Goal: Task Accomplishment & Management: Manage account settings

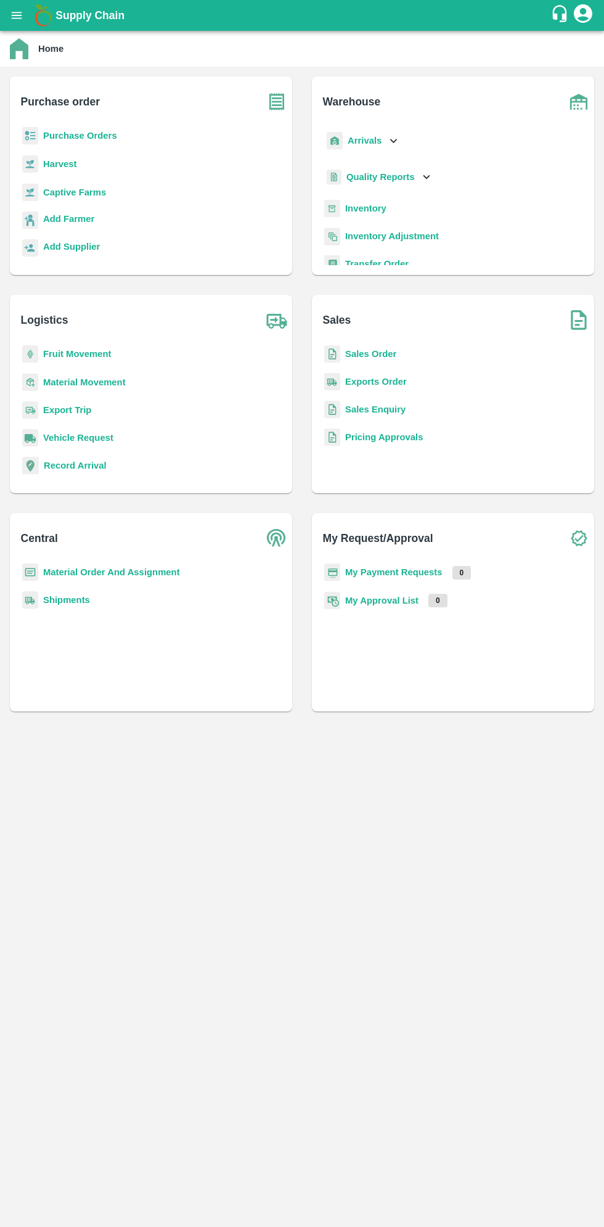
click at [25, 25] on button "open drawer" at bounding box center [16, 15] width 28 height 28
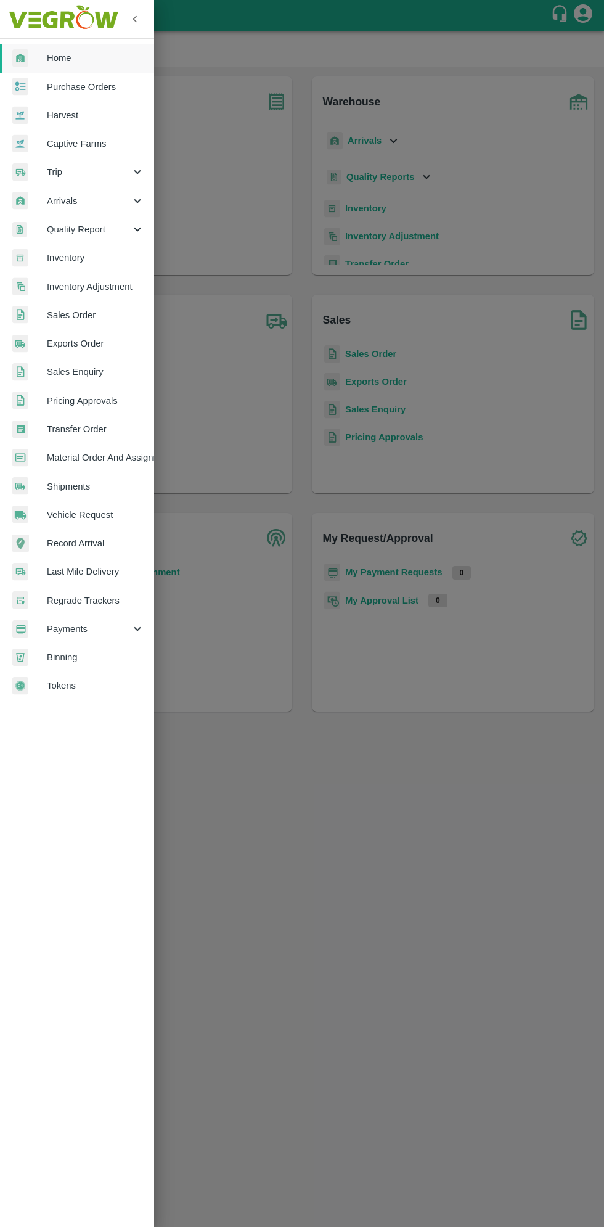
click at [87, 200] on span "Arrivals" at bounding box center [89, 201] width 84 height 14
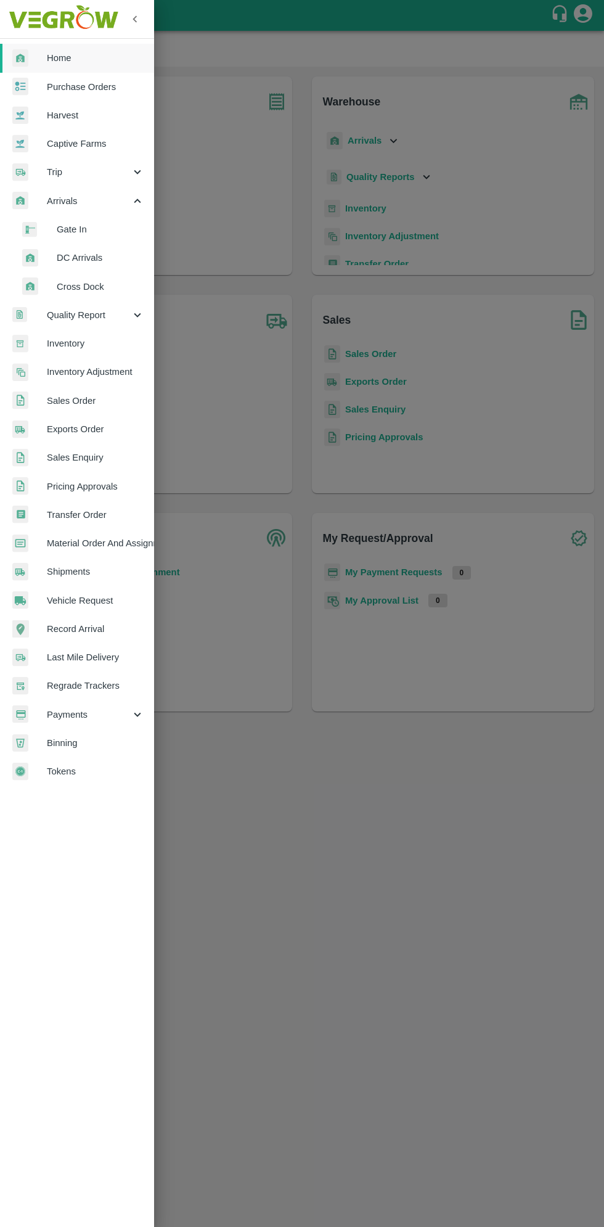
click at [86, 263] on span "DC Arrivals" at bounding box center [101, 258] width 88 height 14
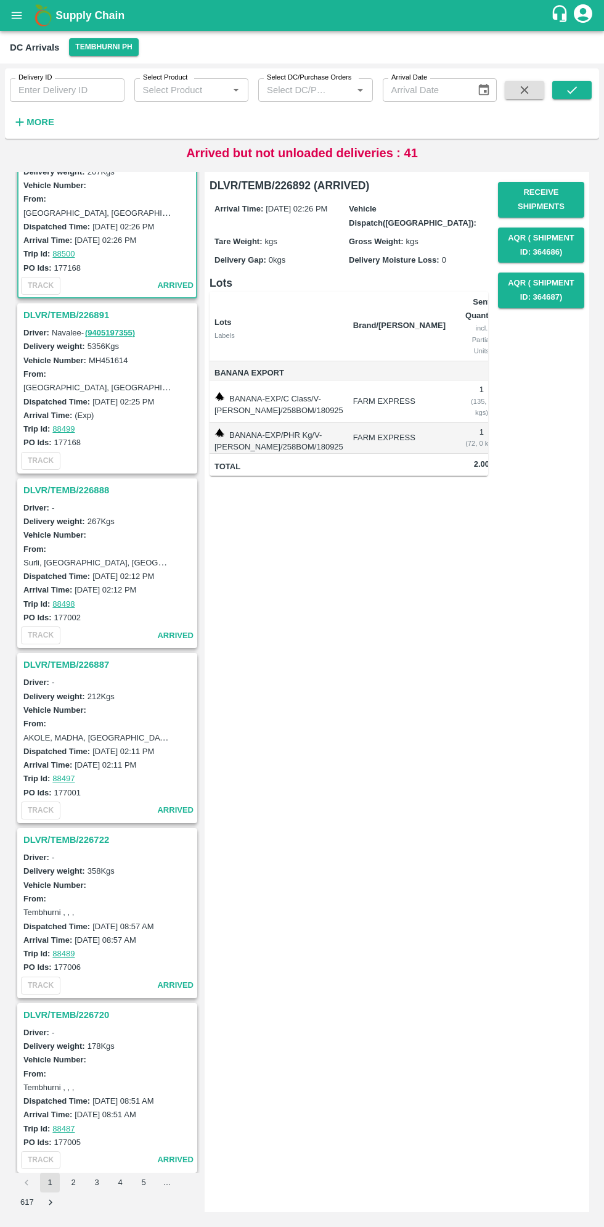
scroll to position [52, 0]
click at [62, 311] on h3 "DLVR/TEMB/226891" at bounding box center [108, 312] width 171 height 16
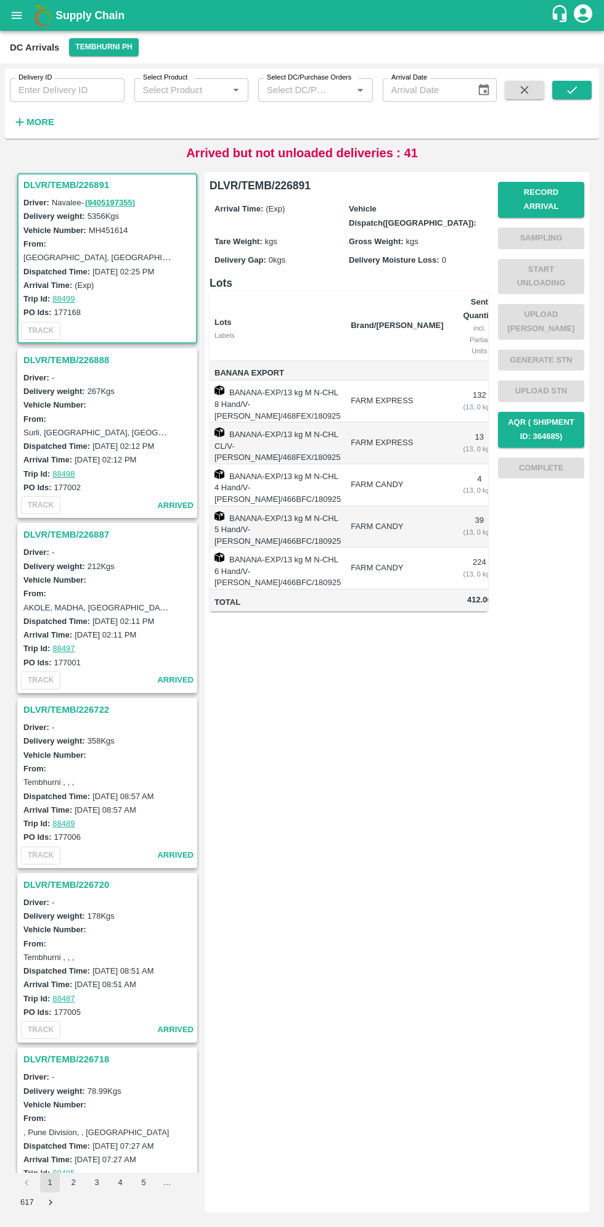
scroll to position [179, 0]
click at [562, 191] on button "Record Arrival" at bounding box center [541, 200] width 86 height 36
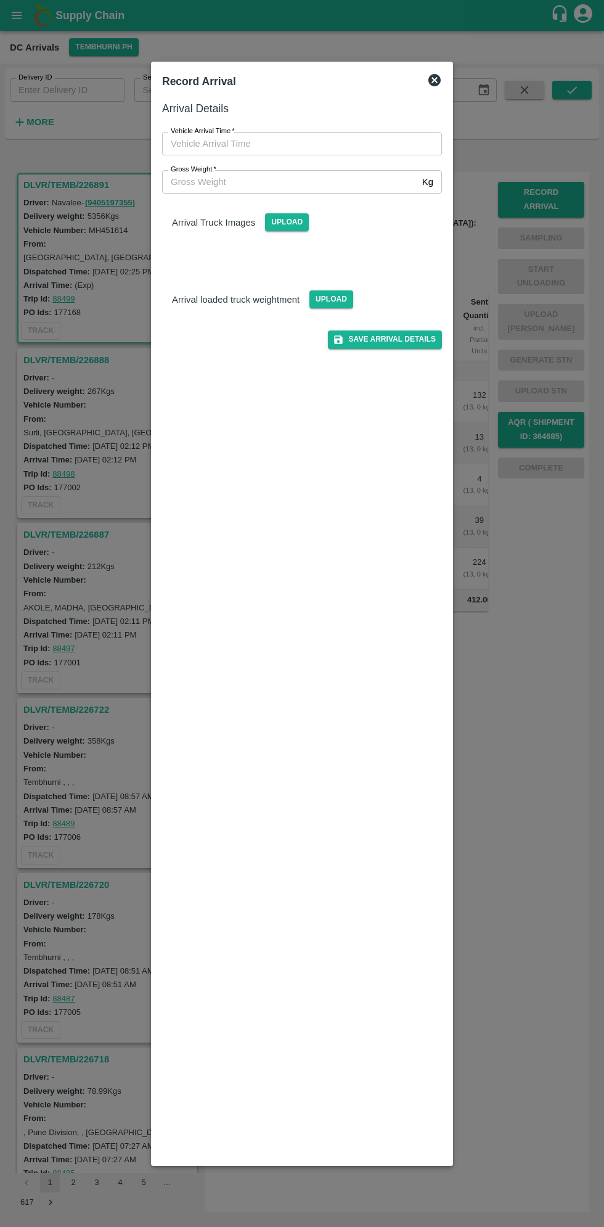
click at [200, 146] on input "Vehicle Arrival Time   *" at bounding box center [297, 143] width 271 height 23
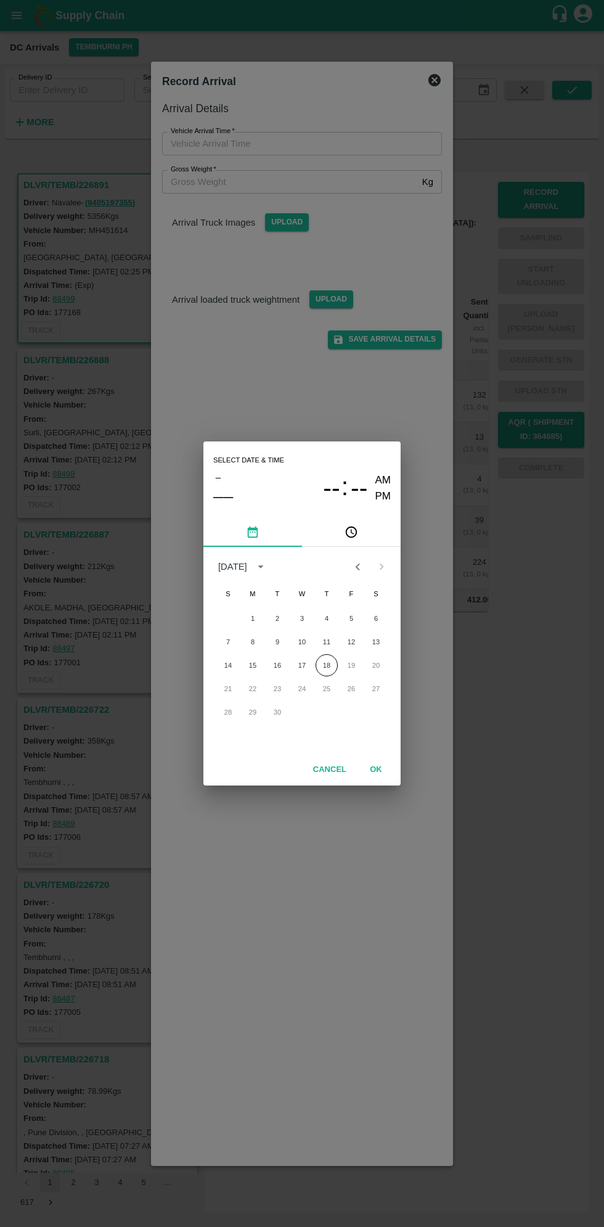
click at [351, 533] on icon "pick time" at bounding box center [353, 532] width 4 height 5
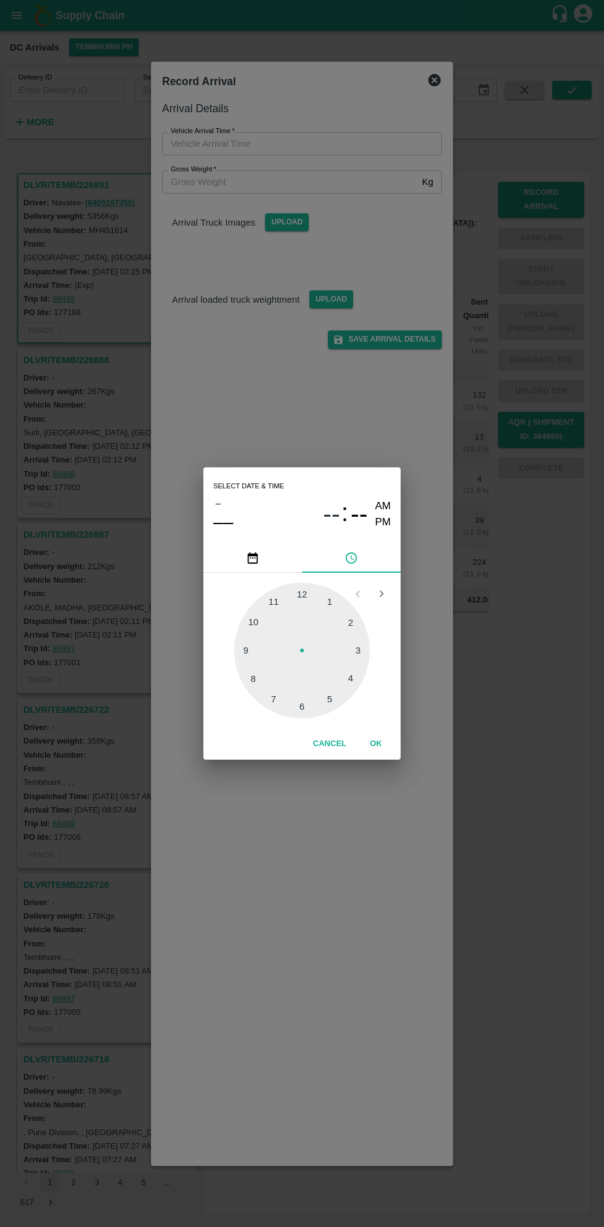
click at [364, 618] on div at bounding box center [302, 651] width 136 height 136
click at [253, 683] on div at bounding box center [302, 651] width 136 height 136
click at [261, 676] on div at bounding box center [302, 651] width 136 height 136
type input "[DATE] 02:40 AM"
click at [380, 741] on button "OK" at bounding box center [375, 744] width 39 height 22
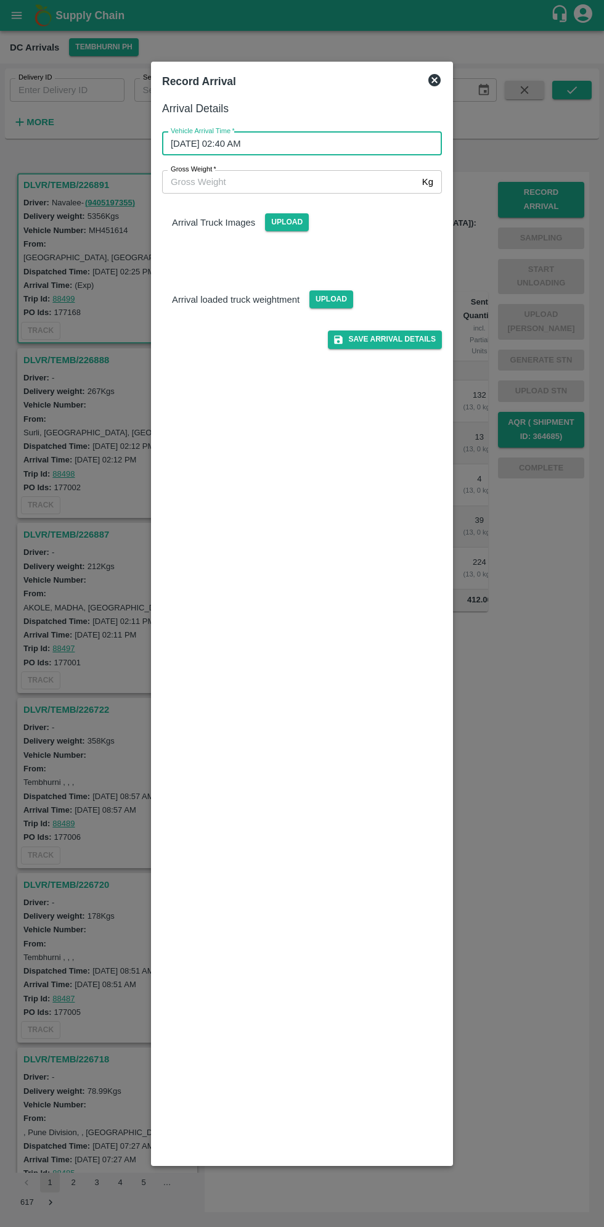
click at [211, 191] on input "Gross Weight   *" at bounding box center [289, 181] width 255 height 23
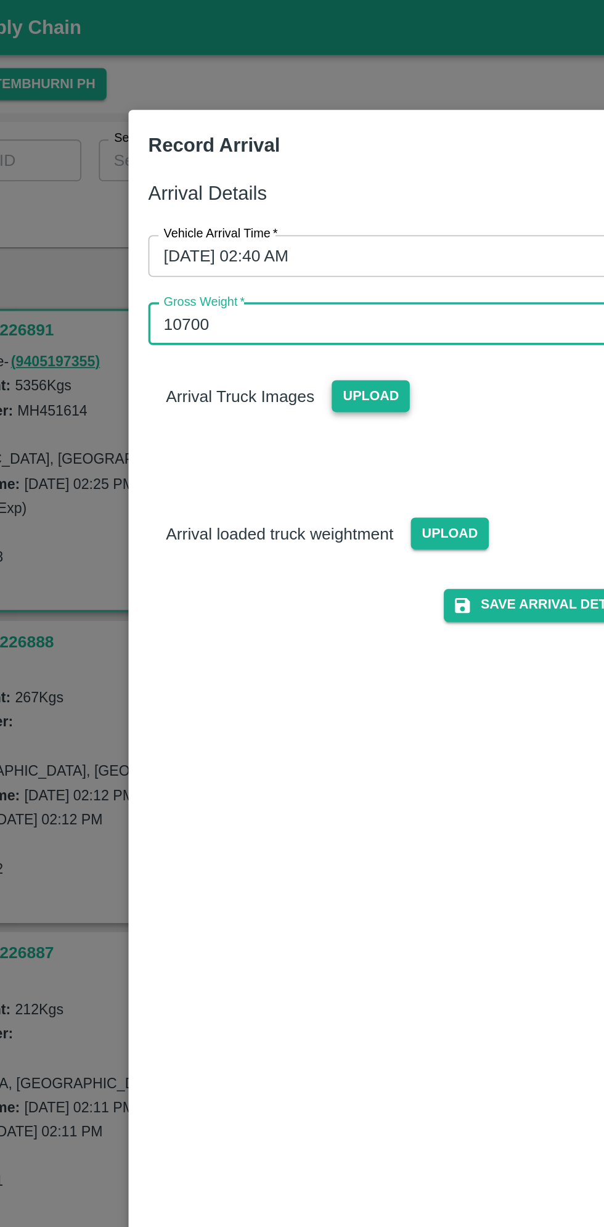
type input "10700"
click at [297, 224] on span "Upload" at bounding box center [287, 222] width 44 height 18
click at [0, 0] on input "Upload" at bounding box center [0, 0] width 0 height 0
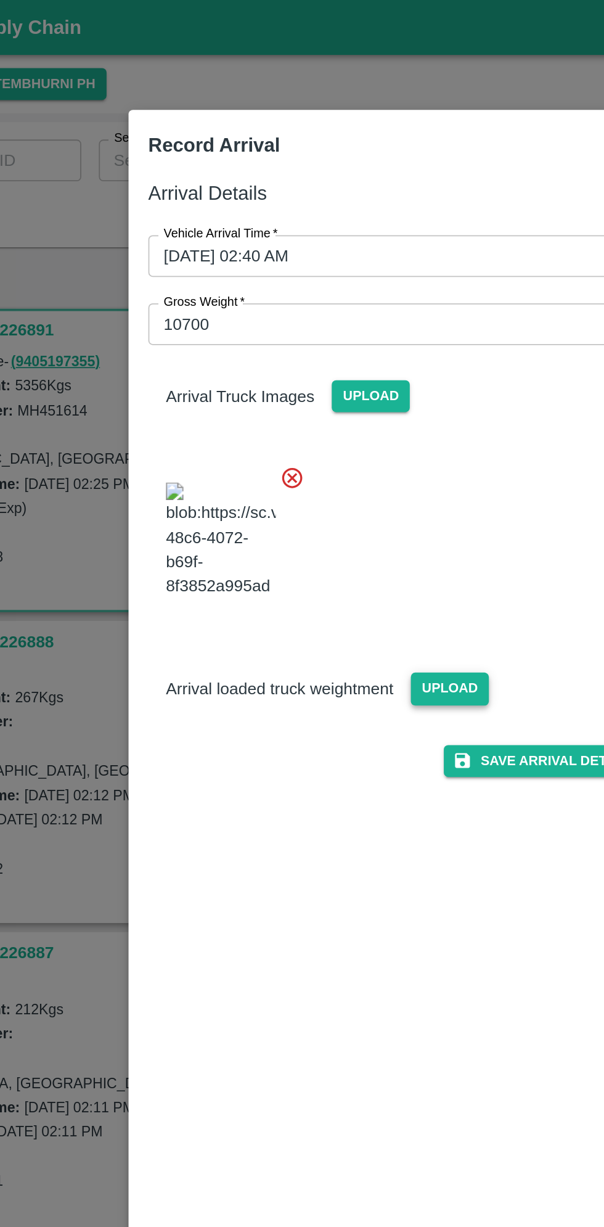
click at [328, 395] on span "Upload" at bounding box center [332, 386] width 44 height 18
click at [0, 0] on input "Upload" at bounding box center [0, 0] width 0 height 0
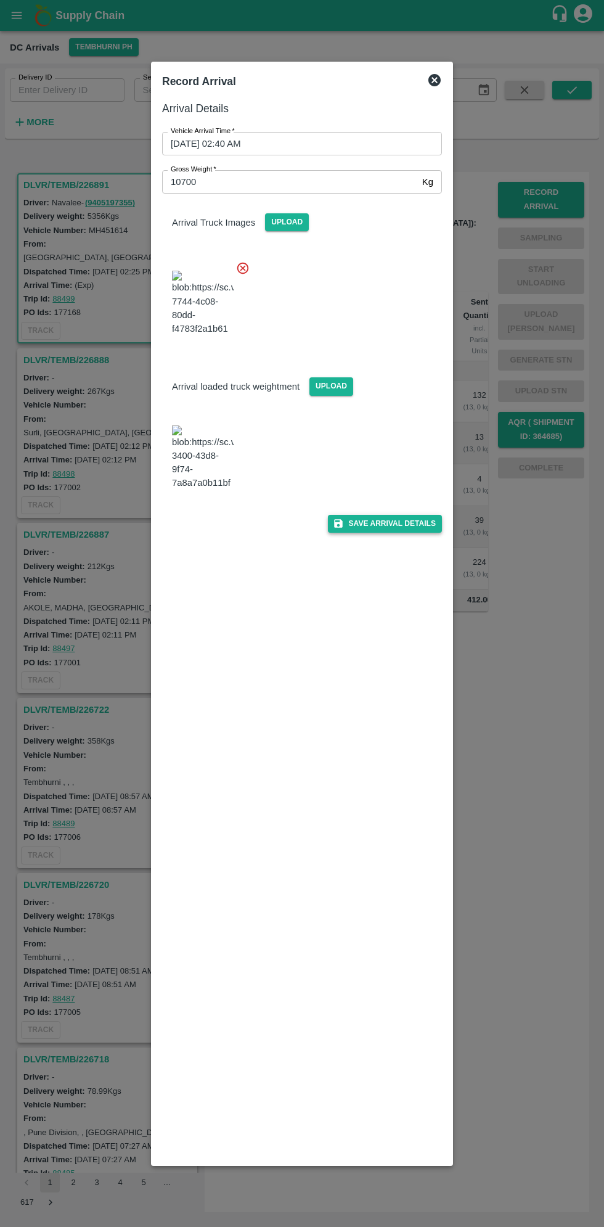
click at [411, 533] on button "Save Arrival Details" at bounding box center [385, 524] width 114 height 18
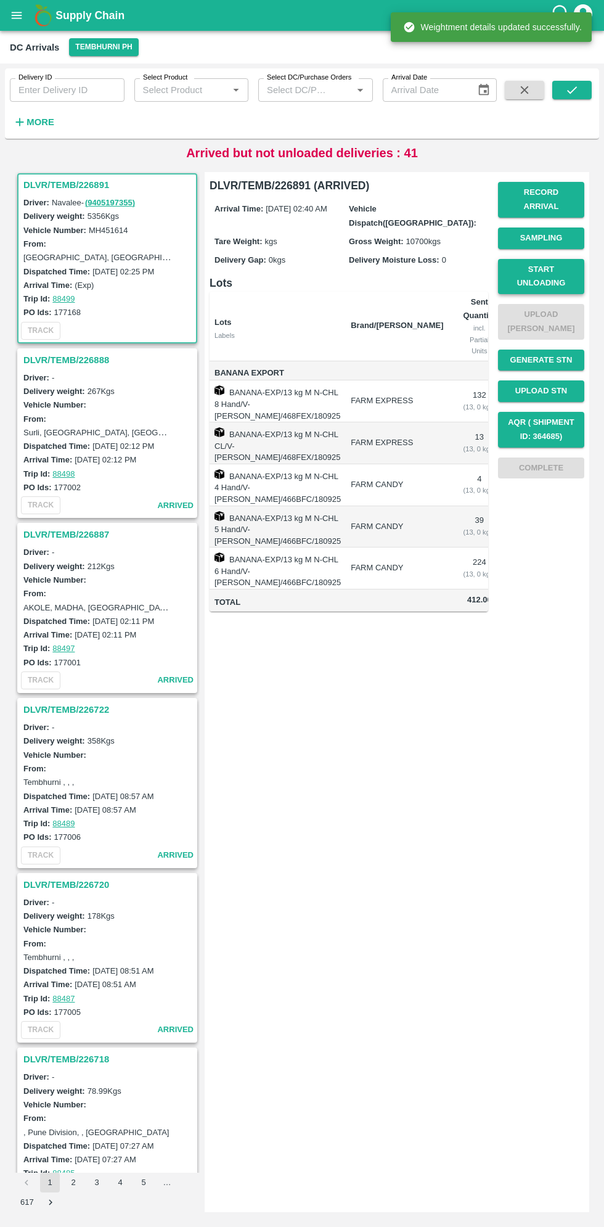
click at [573, 267] on button "Start Unloading" at bounding box center [541, 277] width 86 height 36
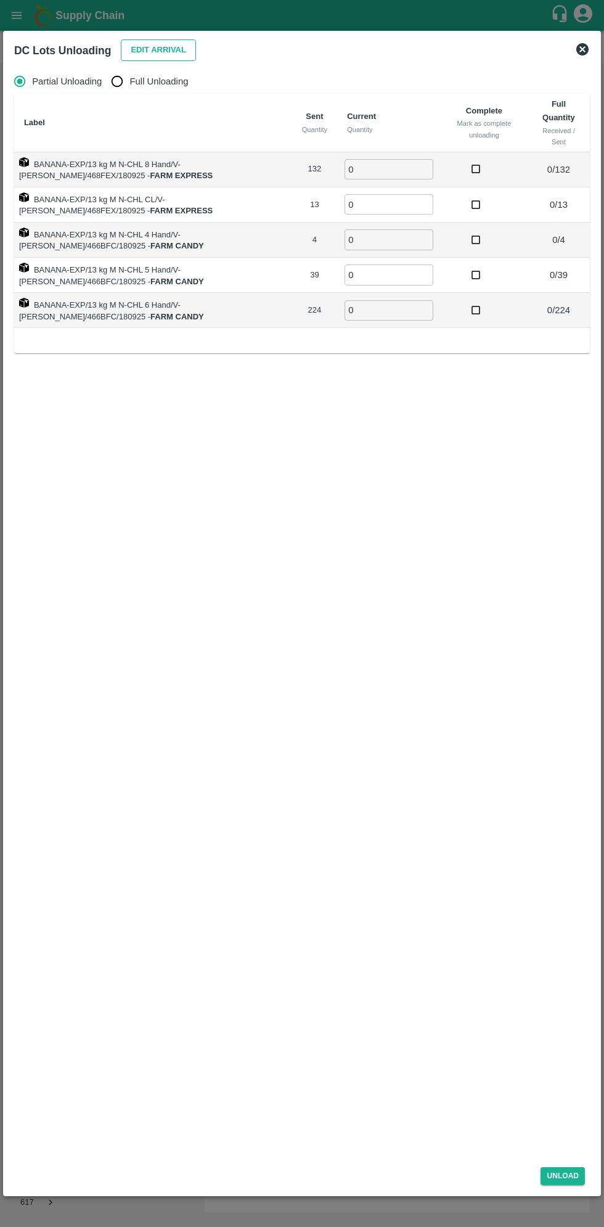
click at [151, 42] on button "Edit Arrival" at bounding box center [158, 50] width 75 height 22
